Goal: Check status: Check status

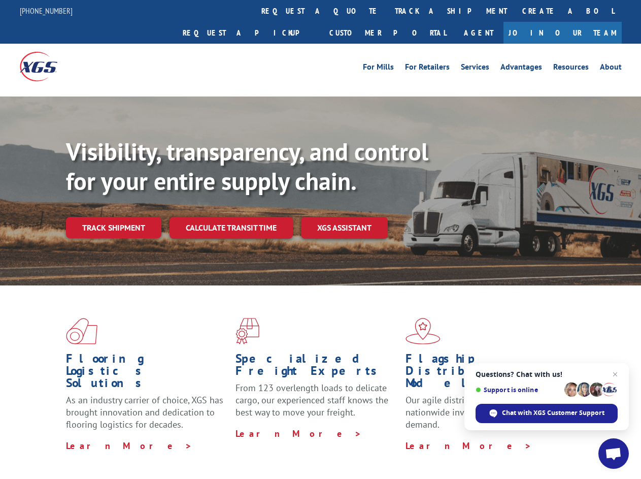
click at [320, 239] on div "Visibility, transparency, and control for your entire supply chain. Track shipm…" at bounding box center [353, 208] width 575 height 142
click at [387, 11] on link "track a shipment" at bounding box center [450, 11] width 127 height 22
click at [0, 0] on div "Track Shipment Enter your information below to track your shipment(s). Select c…" at bounding box center [0, 0] width 0 height 0
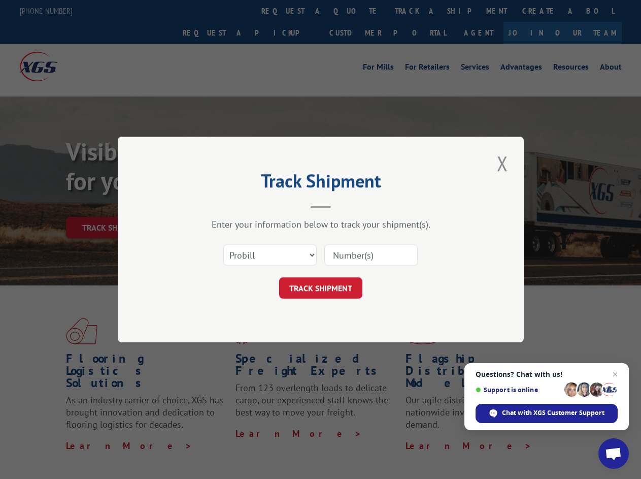
click at [418, 11] on div "Track Shipment Enter your information below to track your shipment(s). Select c…" at bounding box center [320, 239] width 641 height 479
click at [113, 205] on div "Track Shipment Enter your information below to track your shipment(s). Select c…" at bounding box center [320, 239] width 641 height 479
click at [230, 205] on header "Track Shipment" at bounding box center [321, 191] width 305 height 35
click at [345, 205] on header "Track Shipment" at bounding box center [321, 191] width 305 height 35
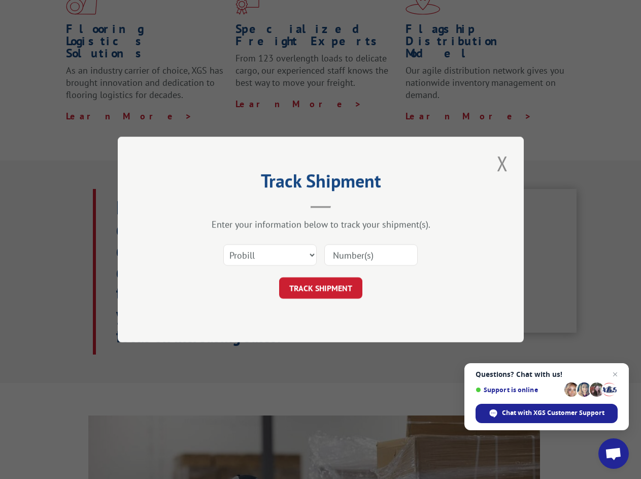
click at [614, 453] on span "Open chat" at bounding box center [613, 454] width 17 height 14
